Goal: Task Accomplishment & Management: Use online tool/utility

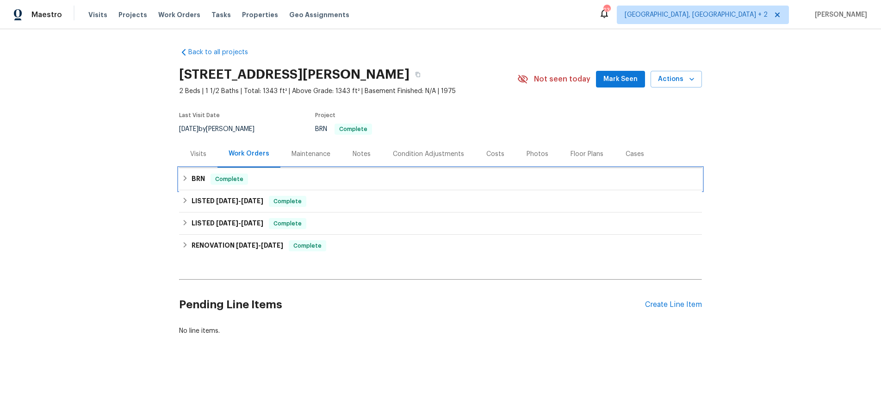
click at [194, 175] on h6 "BRN" at bounding box center [197, 178] width 13 height 11
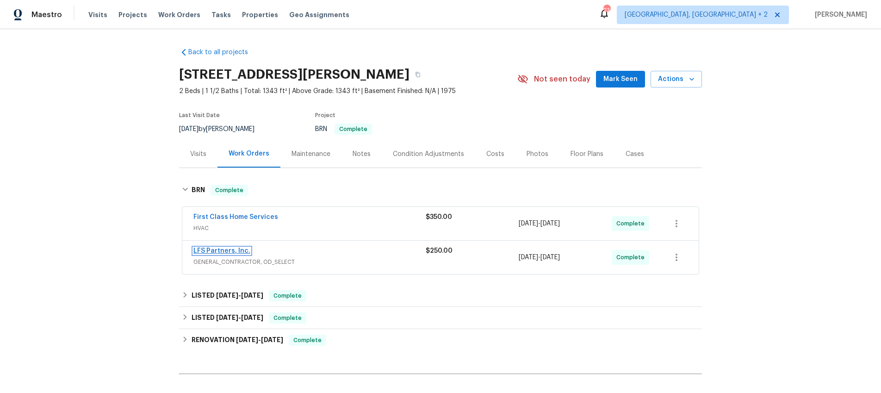
click at [200, 249] on link "LFS Partners, Inc." at bounding box center [221, 250] width 57 height 6
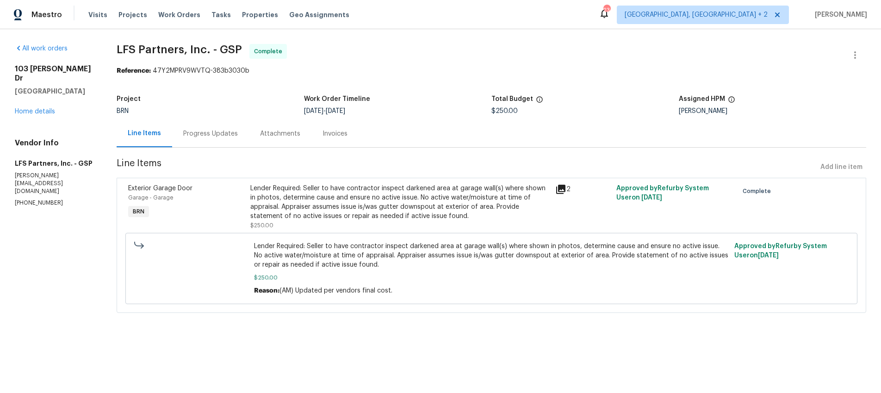
click at [556, 190] on icon at bounding box center [560, 189] width 11 height 11
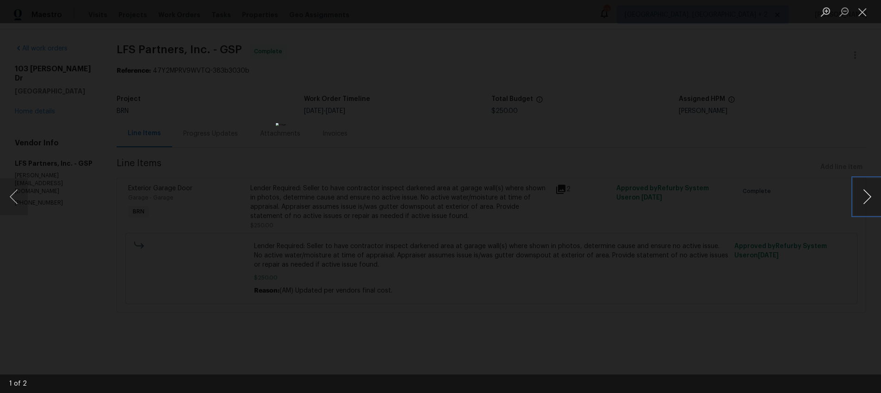
click at [870, 197] on button "Next image" at bounding box center [867, 196] width 28 height 37
click at [351, 77] on div "Lightbox" at bounding box center [440, 196] width 881 height 393
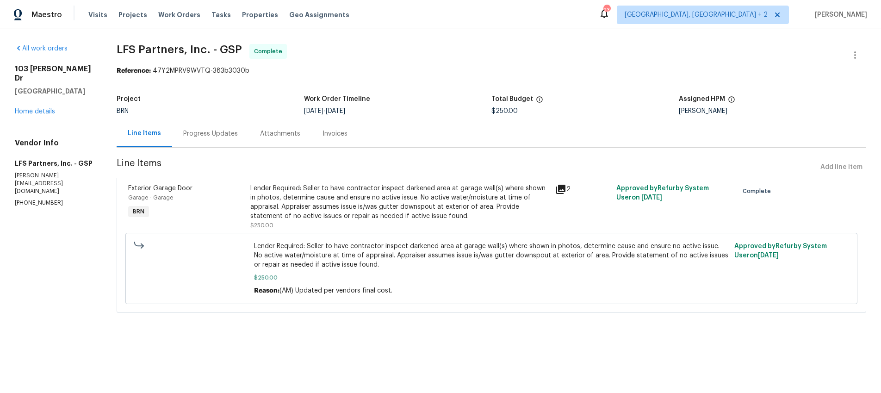
click at [566, 190] on icon at bounding box center [560, 189] width 11 height 11
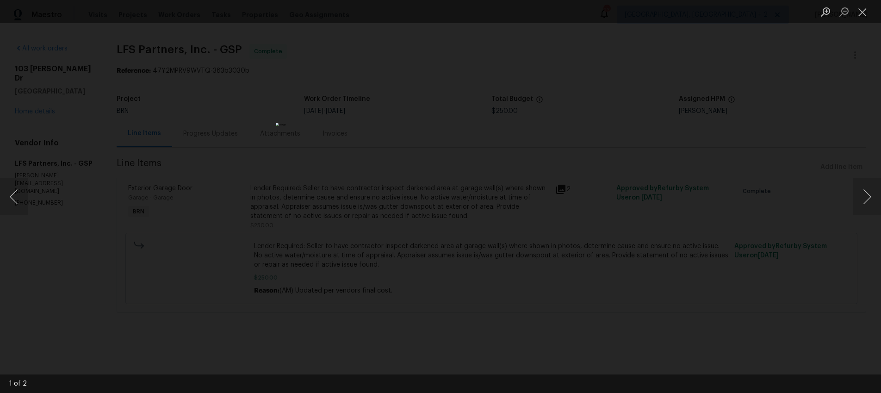
click at [604, 228] on div "Lightbox" at bounding box center [440, 196] width 881 height 393
